Goal: Task Accomplishment & Management: Manage account settings

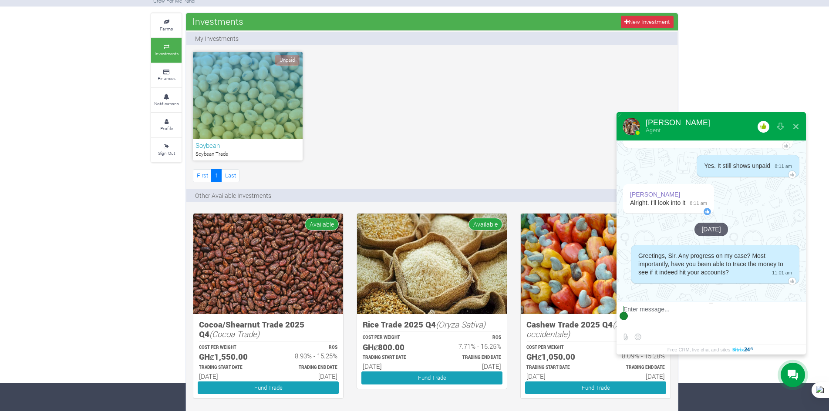
scroll to position [44, 0]
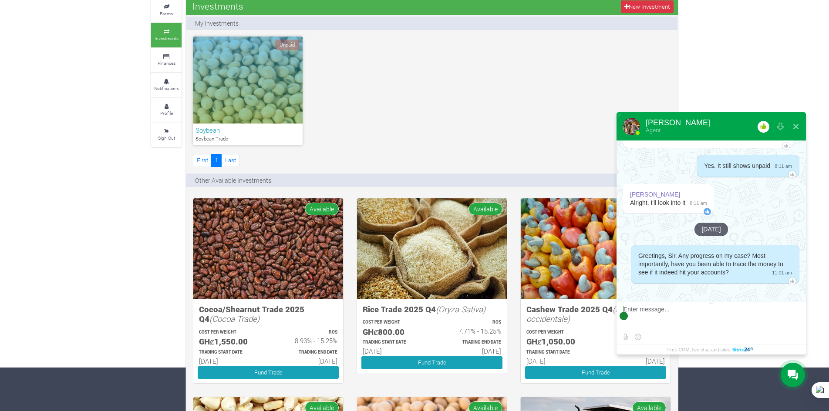
click at [685, 313] on textarea at bounding box center [709, 318] width 173 height 24
